Goal: Information Seeking & Learning: Learn about a topic

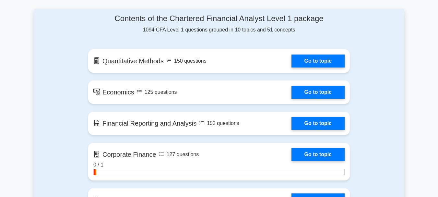
scroll to position [398, 0]
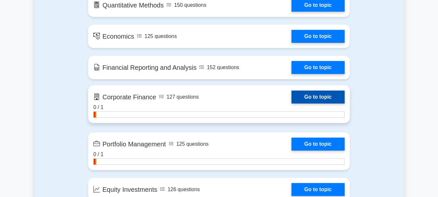
click at [302, 92] on link "Go to topic" at bounding box center [317, 96] width 53 height 13
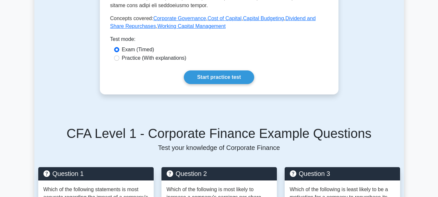
scroll to position [356, 0]
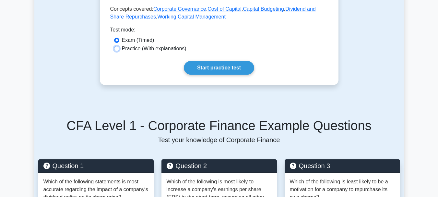
drag, startPoint x: 114, startPoint y: 32, endPoint x: 117, endPoint y: 34, distance: 3.7
click at [114, 46] on input "Practice (With explanations)" at bounding box center [116, 48] width 5 height 5
radio input "true"
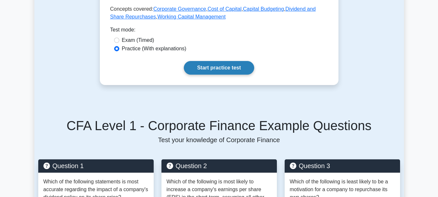
click at [216, 61] on link "Start practice test" at bounding box center [219, 68] width 70 height 14
